Goal: Use online tool/utility: Use online tool/utility

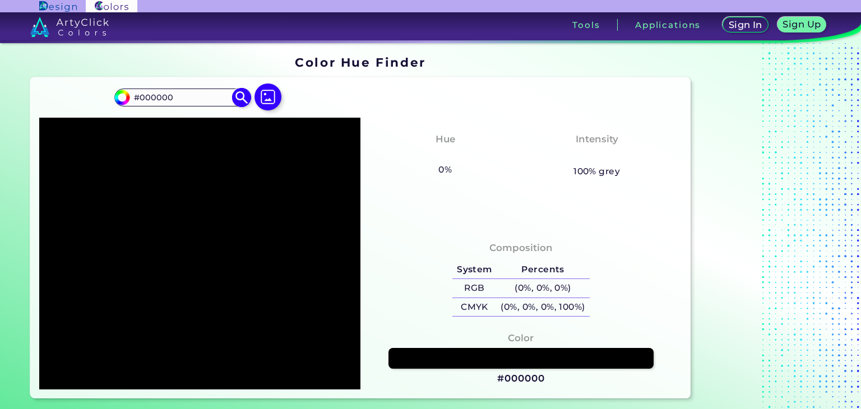
click at [126, 97] on input "#000000" at bounding box center [121, 96] width 14 height 14
click at [173, 95] on input "#000000" at bounding box center [182, 97] width 104 height 15
drag, startPoint x: 173, startPoint y: 95, endPoint x: 127, endPoint y: 97, distance: 46.0
click at [127, 97] on div "#000000 #000000 Acadia ◉ Acid Green ◉ Aero Blue ◉ Alabaster ◉ Albescent White ◉…" at bounding box center [182, 98] width 136 height 18
click at [176, 100] on input "#000000" at bounding box center [182, 97] width 104 height 15
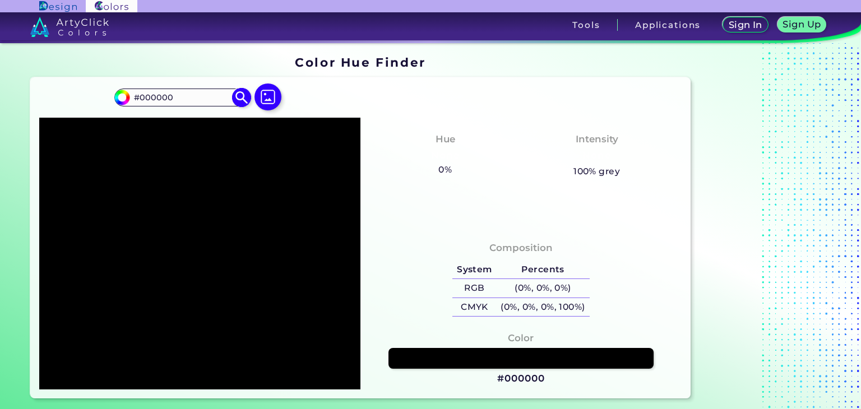
paste input "02ae86"
drag, startPoint x: 207, startPoint y: 96, endPoint x: 129, endPoint y: 98, distance: 77.4
click at [129, 98] on div "#000000 #00000002ae86 Acadia ◉ Acid Green ◉ Aero Blue ◉ Alabaster ◉ Albescent W…" at bounding box center [182, 98] width 136 height 18
paste input
type input "02ae86"
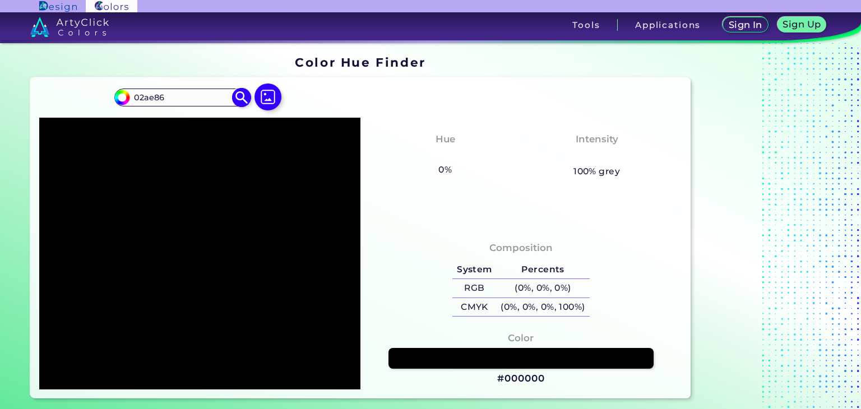
click at [243, 101] on img at bounding box center [242, 98] width 20 height 20
type input "#02ae86"
type input "#02AE86"
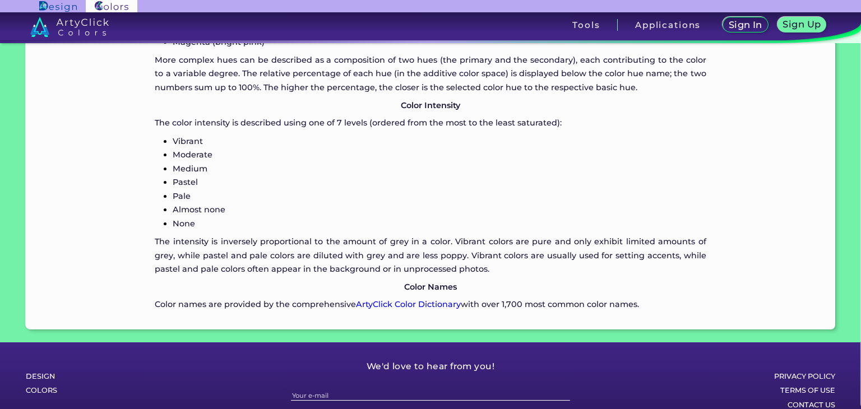
scroll to position [1121, 0]
click at [370, 306] on link "ArtyClick Color Dictionary" at bounding box center [408, 304] width 105 height 10
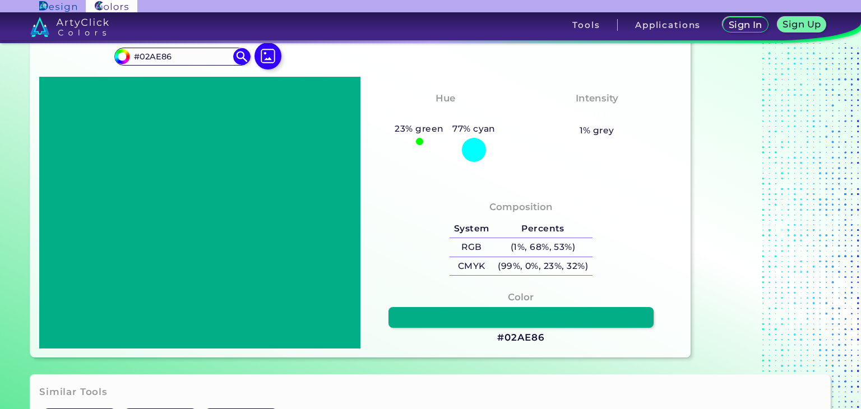
scroll to position [0, 0]
